Goal: Task Accomplishment & Management: Use online tool/utility

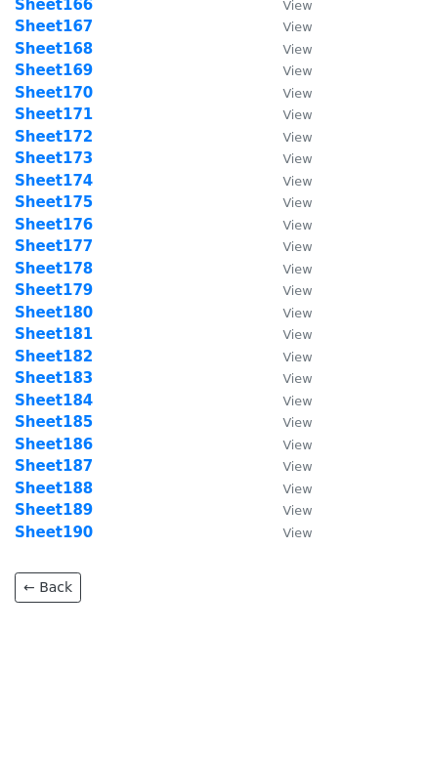
scroll to position [3744, 0]
click at [82, 531] on strong "Sheet190" at bounding box center [54, 532] width 78 height 18
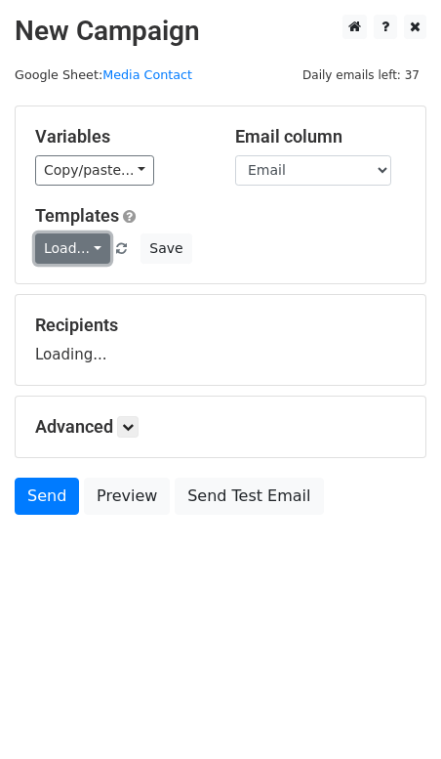
click at [89, 251] on link "Load..." at bounding box center [72, 248] width 75 height 30
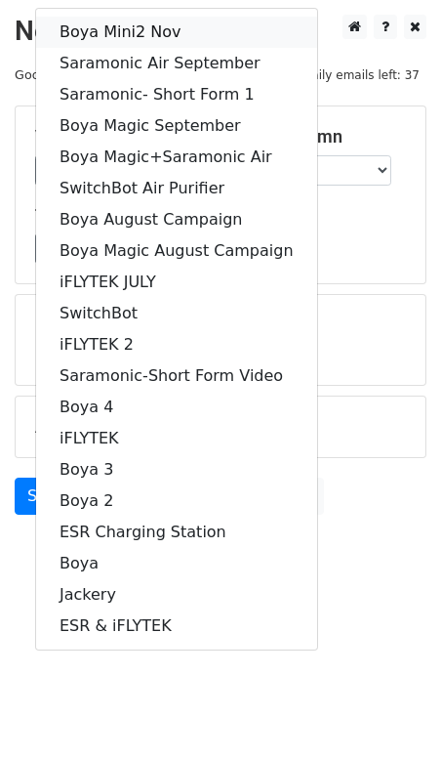
click at [158, 24] on link "Boya Mini2 Nov" at bounding box center [176, 32] width 281 height 31
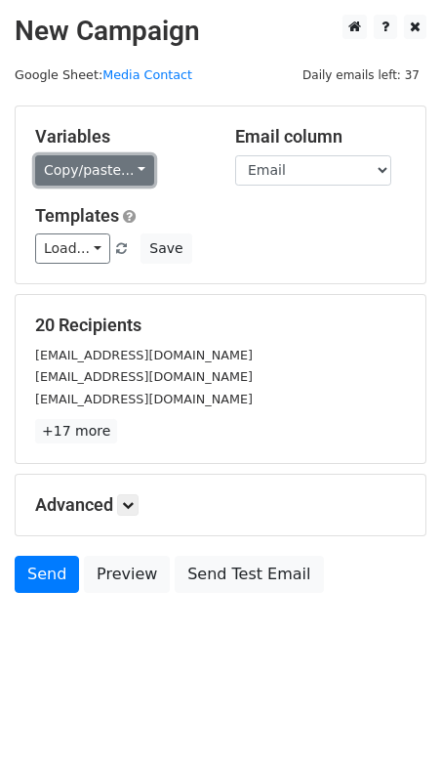
click at [74, 164] on link "Copy/paste..." at bounding box center [94, 170] width 119 height 30
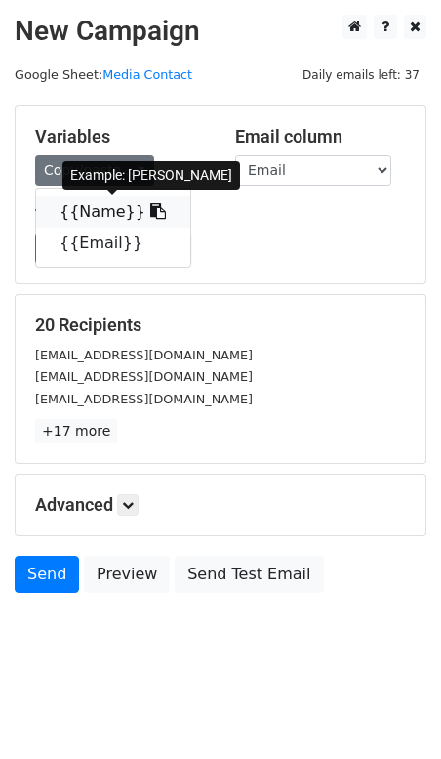
click at [77, 199] on link "{{Name}}" at bounding box center [113, 211] width 154 height 31
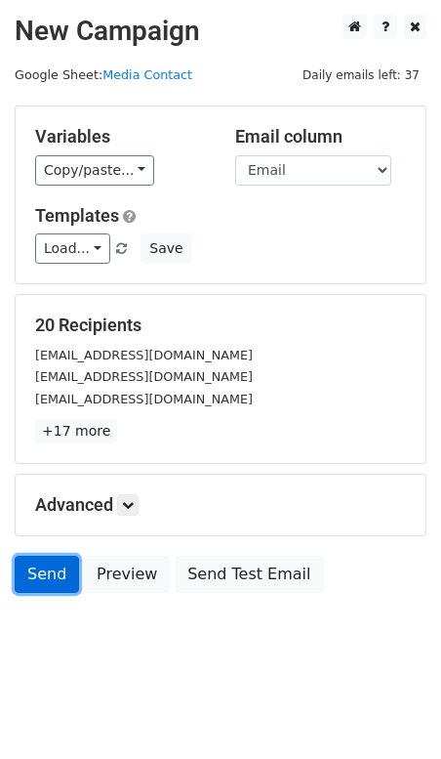
click at [49, 568] on link "Send" at bounding box center [47, 574] width 64 height 37
